Goal: Find specific fact: Find specific fact

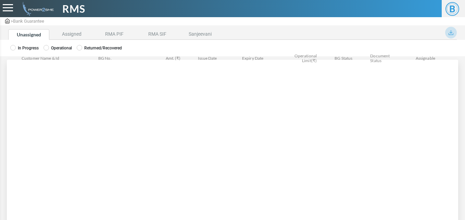
click at [58, 49] on label "Operational" at bounding box center [58, 48] width 28 height 6
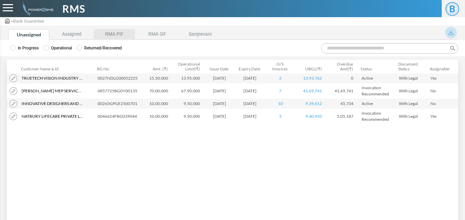
click at [121, 33] on li "RMA PIF" at bounding box center [114, 34] width 41 height 11
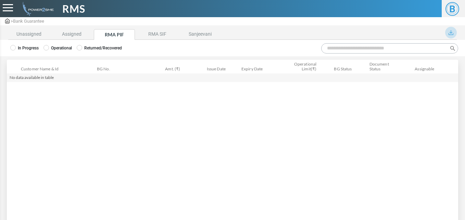
click at [66, 50] on label "Operational" at bounding box center [58, 48] width 28 height 6
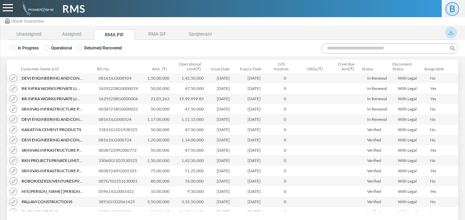
click at [342, 46] on input "Search:" at bounding box center [389, 48] width 137 height 10
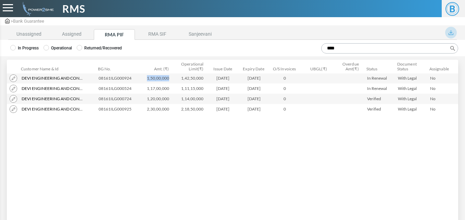
drag, startPoint x: 148, startPoint y: 79, endPoint x: 170, endPoint y: 79, distance: 21.9
click at [170, 79] on td "1,50,00,000" at bounding box center [159, 78] width 31 height 10
copy td "1,50,00,000"
click at [353, 46] on input "****" at bounding box center [389, 48] width 137 height 10
type input "*"
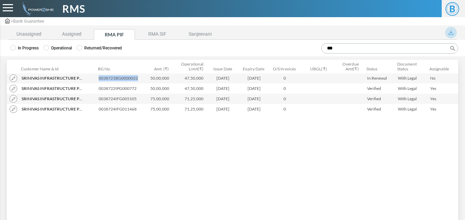
drag, startPoint x: 139, startPoint y: 80, endPoint x: 98, endPoint y: 82, distance: 40.5
click at [98, 82] on td "0038721BG0000022" at bounding box center [120, 78] width 48 height 10
copy td "0038721BG0000022"
click at [340, 46] on input "***" at bounding box center [389, 48] width 137 height 10
type input "*"
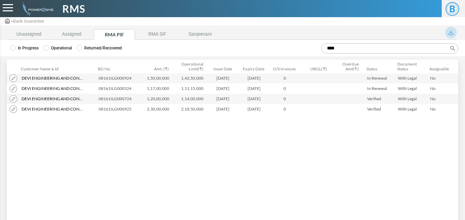
type input "****"
drag, startPoint x: 148, startPoint y: 110, endPoint x: 169, endPoint y: 111, distance: 21.6
click at [169, 111] on td "2,30,00,000" at bounding box center [159, 109] width 31 height 10
copy td "2,30,00,000"
